Goal: Information Seeking & Learning: Find specific page/section

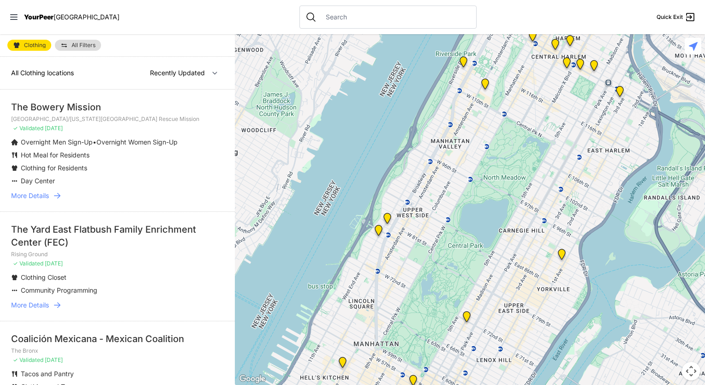
click at [70, 147] on p "Overnight Men Sign-Up • Overnight Women Sign-Up" at bounding box center [99, 142] width 157 height 9
click at [86, 113] on li "The Bowery Mission Tribeca Campus/[US_STATE][GEOGRAPHIC_DATA] Rescue Mission ✓ …" at bounding box center [117, 151] width 235 height 122
click at [48, 200] on span "More Details" at bounding box center [30, 195] width 38 height 9
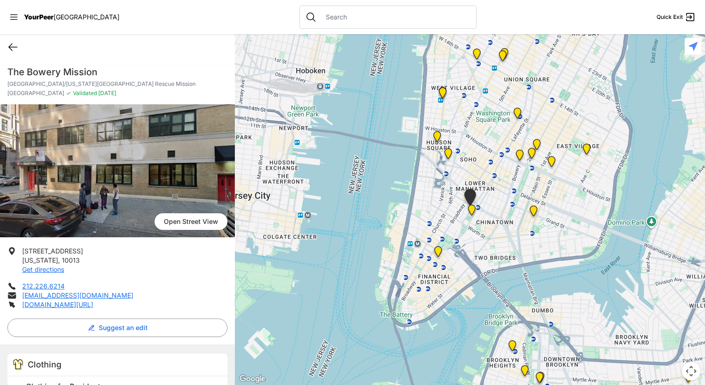
click at [15, 48] on icon at bounding box center [12, 47] width 11 height 11
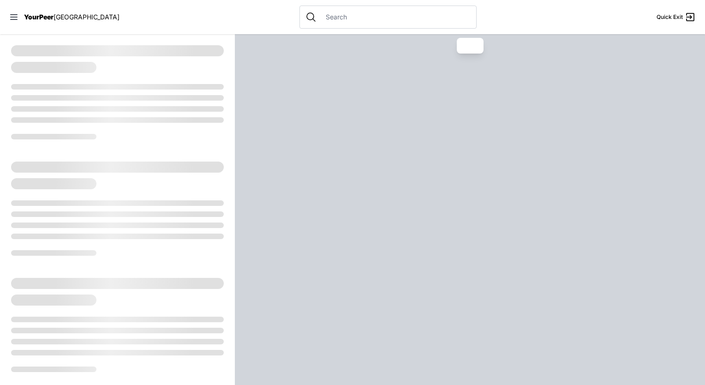
select select "recentlyUpdated"
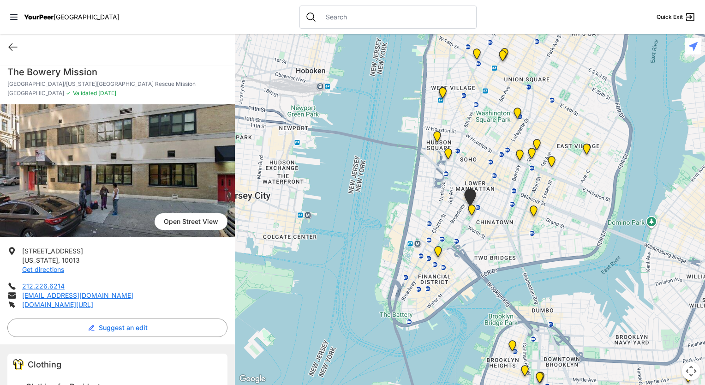
select select "recentlyUpdated"
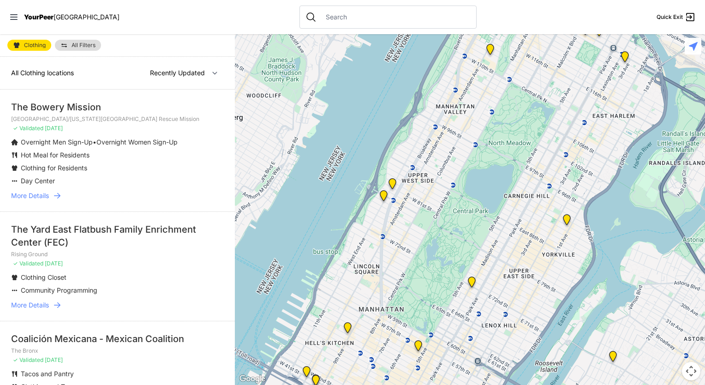
scroll to position [66, 0]
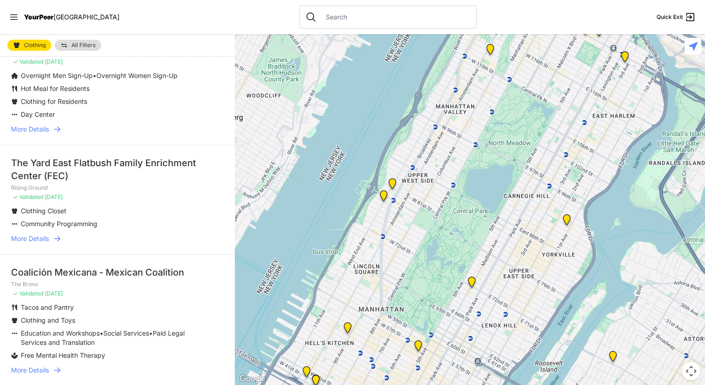
click at [43, 243] on span "More Details" at bounding box center [30, 238] width 38 height 9
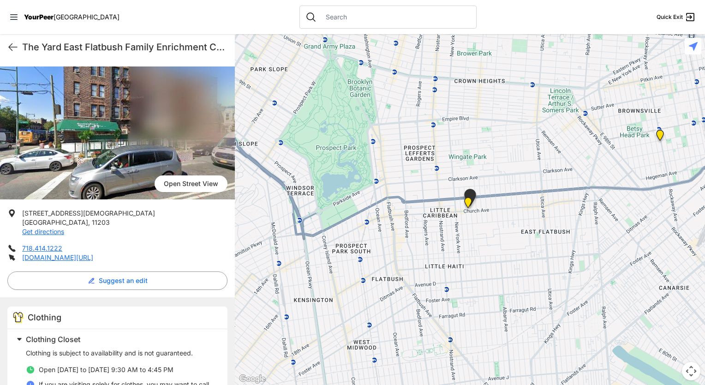
scroll to position [42, 0]
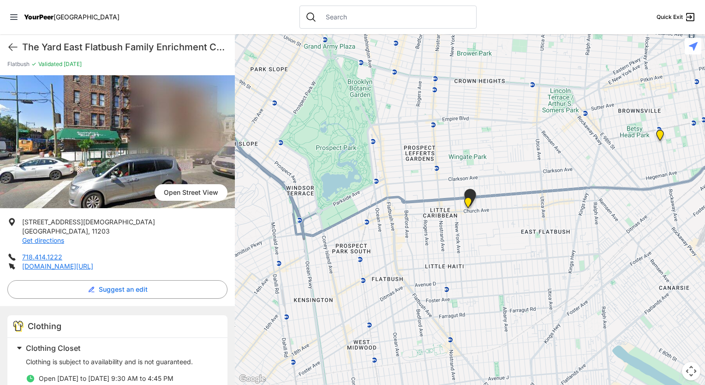
select select "recentlyUpdated"
